Goal: Task Accomplishment & Management: Use online tool/utility

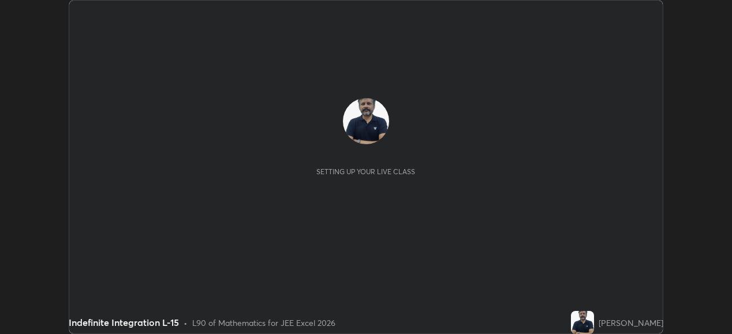
scroll to position [334, 732]
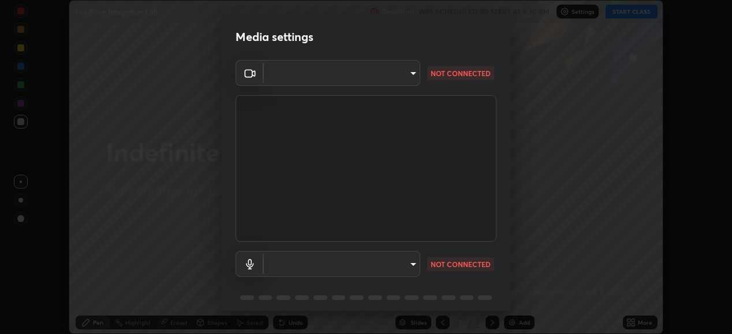
type input "ef407f58ae65e10c1af5a040b6eccf178273e27ca296938399710cc3d85b5032"
type input "bbe87394109347f7e4f5ff1e70be8ac267bc9871e6f17051b61756f6eafa93c7"
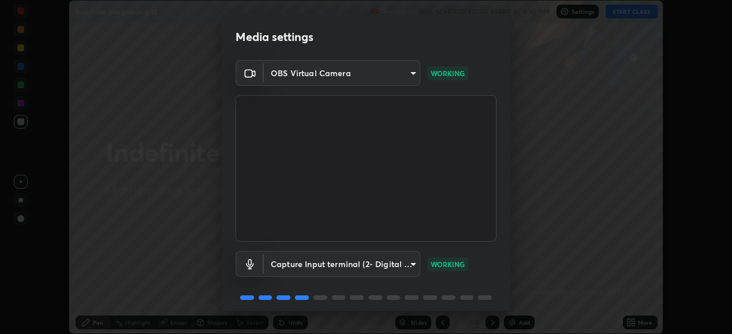
scroll to position [44, 0]
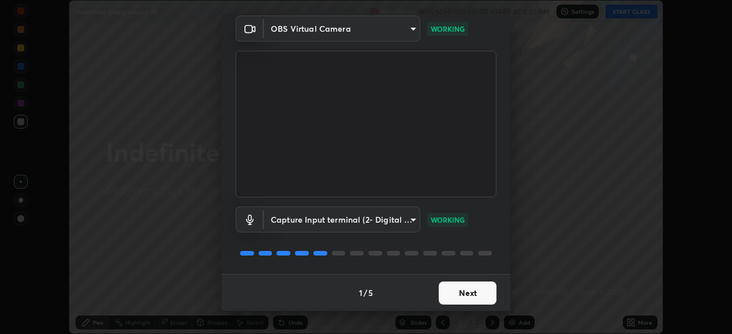
click at [457, 292] on button "Next" at bounding box center [468, 293] width 58 height 23
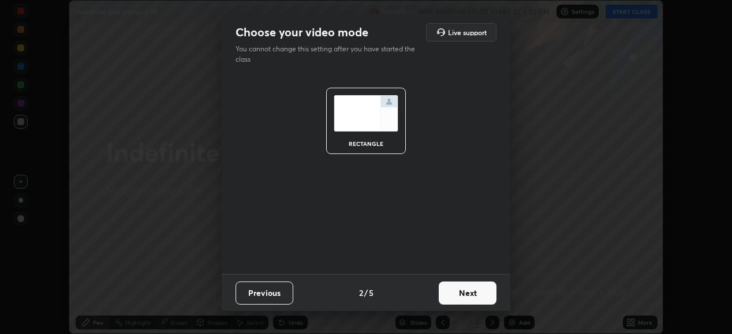
click at [457, 292] on button "Next" at bounding box center [468, 293] width 58 height 23
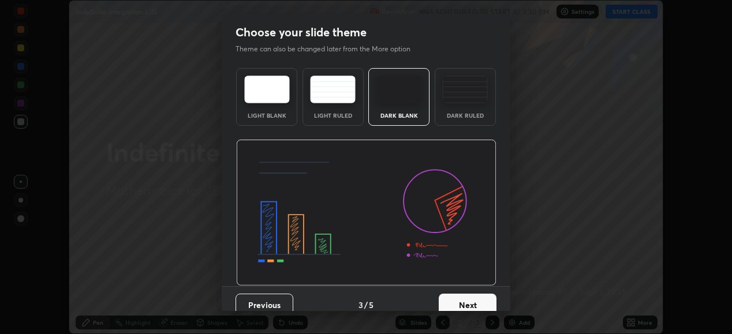
click at [453, 300] on button "Next" at bounding box center [468, 305] width 58 height 23
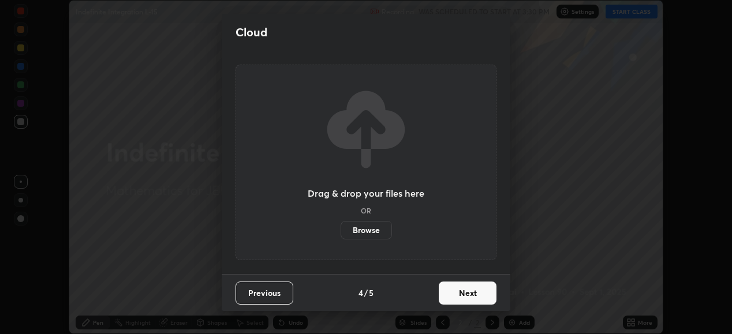
click at [454, 292] on button "Next" at bounding box center [468, 293] width 58 height 23
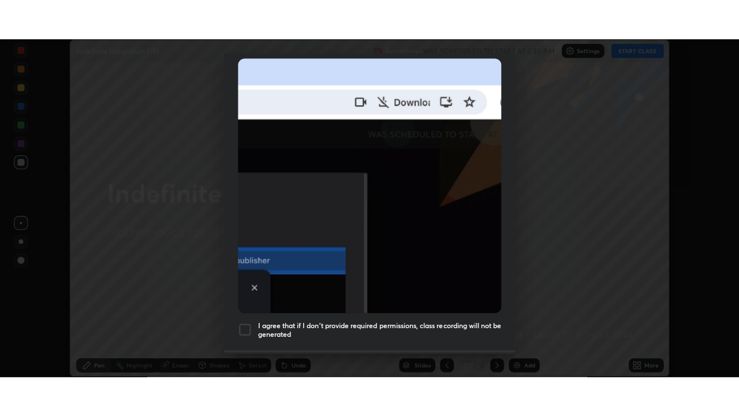
scroll to position [280, 0]
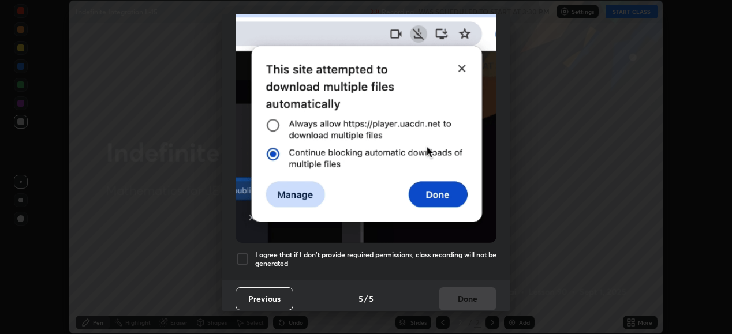
click at [247, 252] on div at bounding box center [243, 259] width 14 height 14
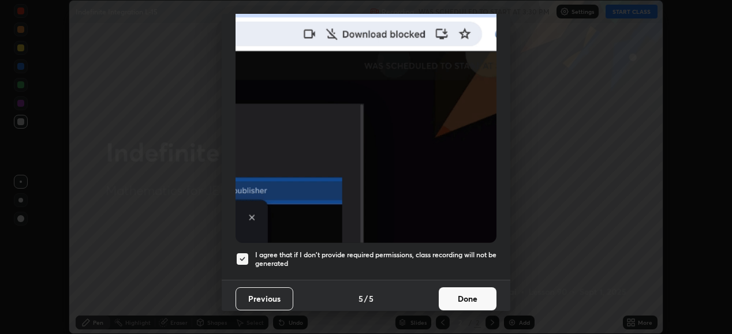
click at [467, 292] on button "Done" at bounding box center [468, 299] width 58 height 23
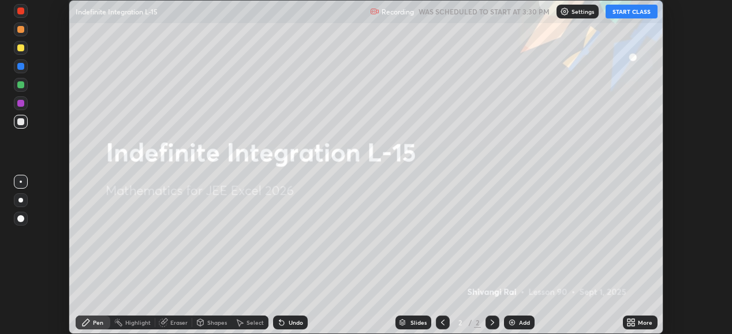
click at [631, 12] on button "START CLASS" at bounding box center [632, 12] width 52 height 14
click at [633, 320] on icon at bounding box center [633, 320] width 3 height 3
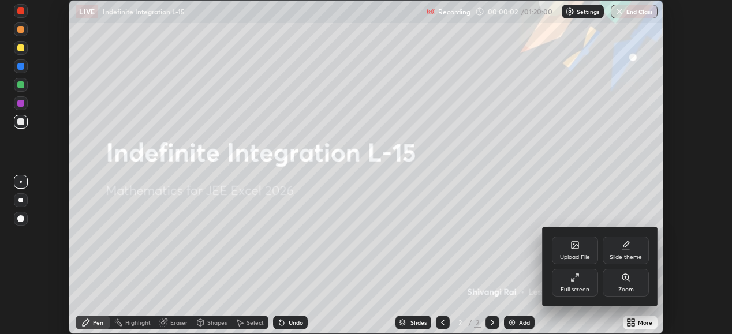
click at [588, 287] on div "Full screen" at bounding box center [575, 290] width 29 height 6
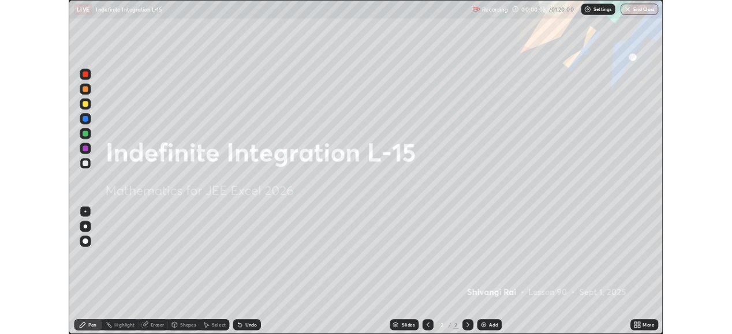
scroll to position [416, 739]
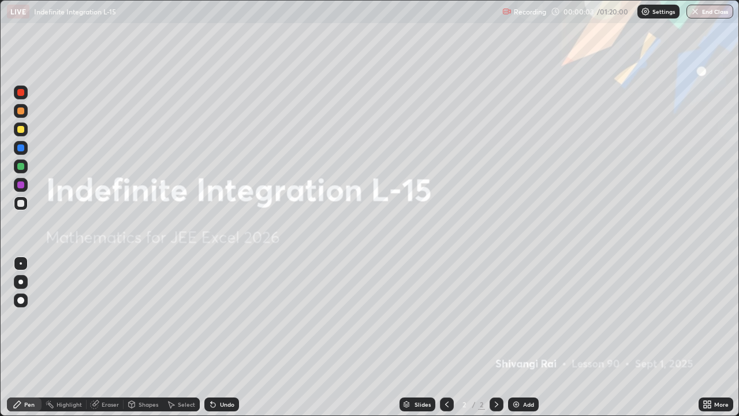
click at [526, 334] on div "Add" at bounding box center [528, 404] width 11 height 6
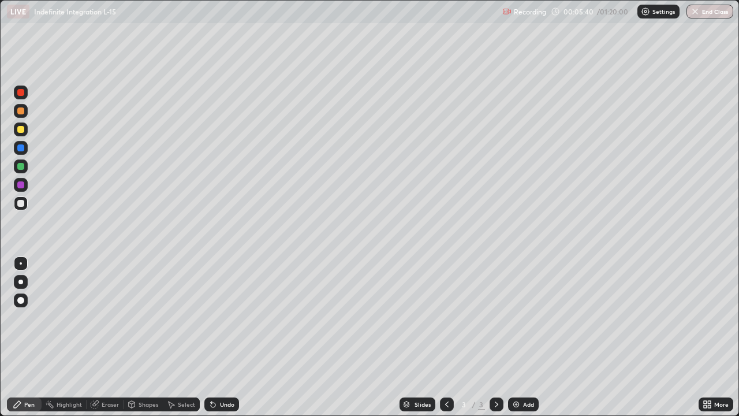
click at [523, 334] on div "Add" at bounding box center [528, 404] width 11 height 6
click at [520, 334] on div "Add" at bounding box center [523, 404] width 31 height 14
click at [517, 334] on img at bounding box center [516, 404] width 9 height 9
click at [523, 334] on div "Add" at bounding box center [528, 404] width 11 height 6
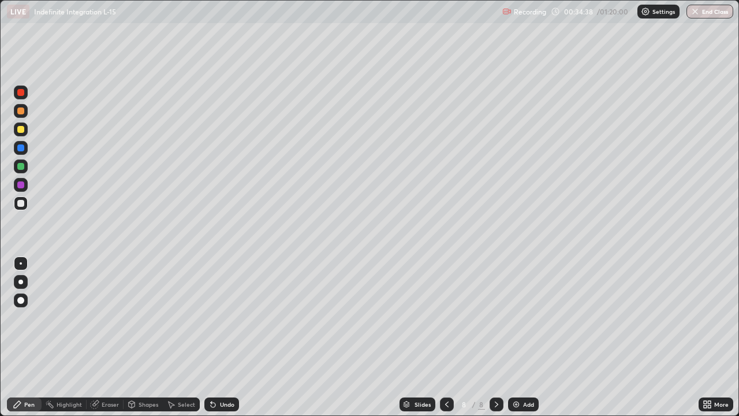
click at [527, 334] on div "Add" at bounding box center [528, 404] width 11 height 6
click at [446, 334] on icon at bounding box center [446, 404] width 3 height 6
click at [495, 334] on icon at bounding box center [496, 404] width 9 height 9
click at [497, 334] on icon at bounding box center [496, 404] width 3 height 6
click at [524, 334] on div "Add" at bounding box center [528, 404] width 11 height 6
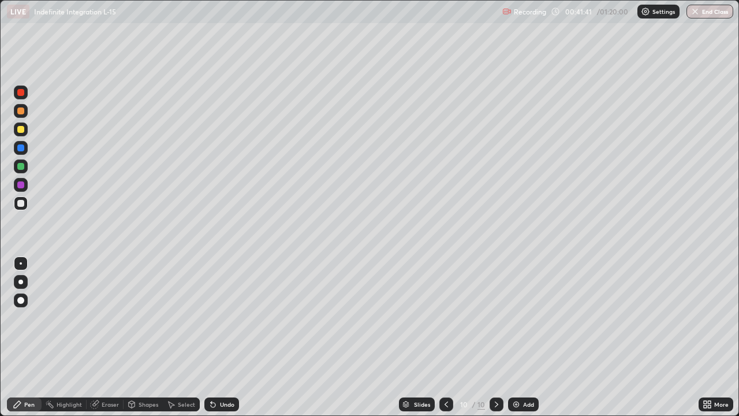
click at [523, 334] on div "Add" at bounding box center [528, 404] width 11 height 6
click at [523, 334] on div "Add" at bounding box center [523, 404] width 31 height 14
click at [518, 334] on img at bounding box center [516, 404] width 9 height 9
click at [529, 334] on div "Add" at bounding box center [528, 404] width 11 height 6
click at [522, 334] on div "Add" at bounding box center [523, 404] width 31 height 14
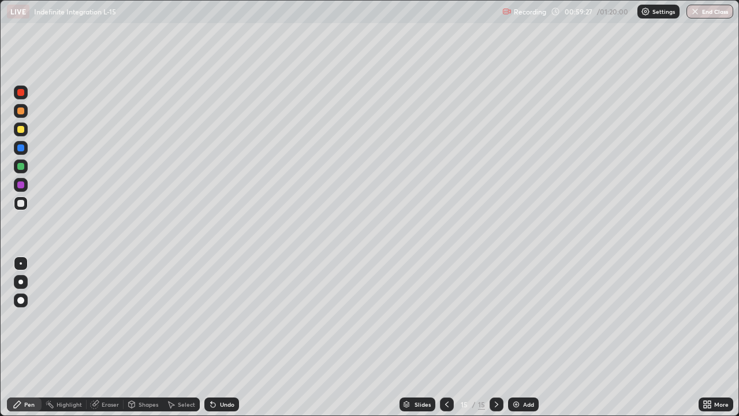
click at [445, 334] on icon at bounding box center [446, 404] width 9 height 9
click at [516, 334] on img at bounding box center [516, 404] width 9 height 9
click at [520, 334] on div "Add" at bounding box center [523, 404] width 31 height 14
click at [516, 334] on img at bounding box center [516, 404] width 9 height 9
click at [531, 334] on div "Add" at bounding box center [528, 404] width 11 height 6
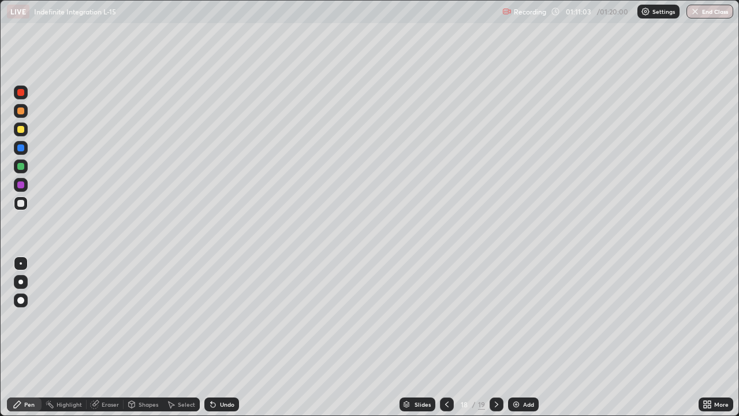
click at [514, 334] on img at bounding box center [516, 404] width 9 height 9
click at [708, 14] on button "End Class" at bounding box center [711, 12] width 46 height 14
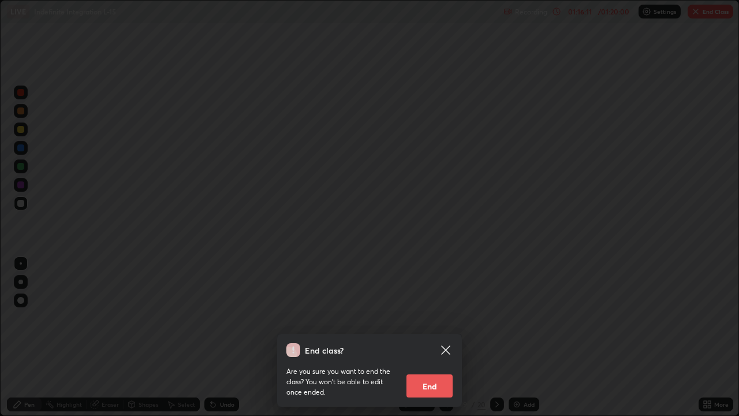
click at [434, 334] on button "End" at bounding box center [429, 385] width 46 height 23
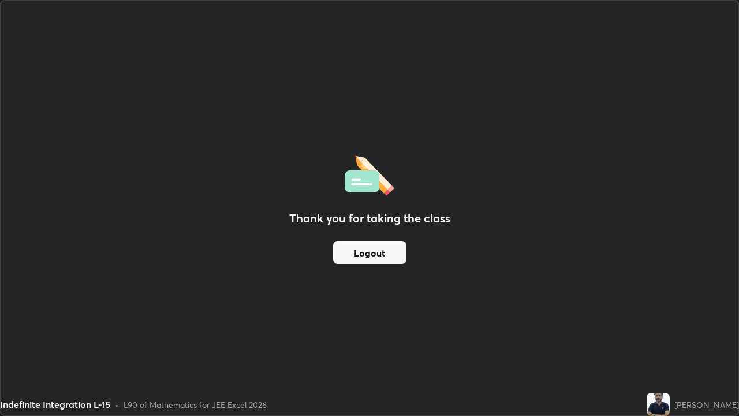
click at [379, 254] on button "Logout" at bounding box center [369, 252] width 73 height 23
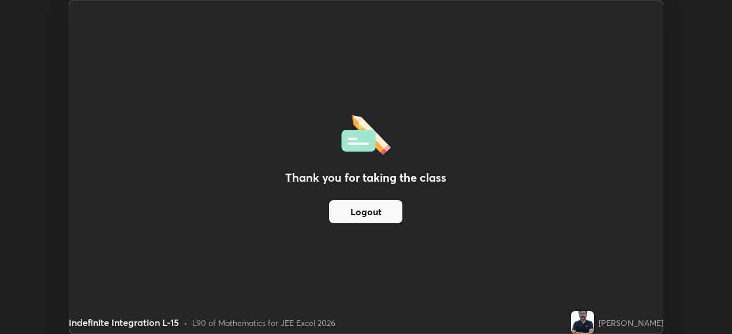
scroll to position [57405, 57007]
